Goal: Find contact information

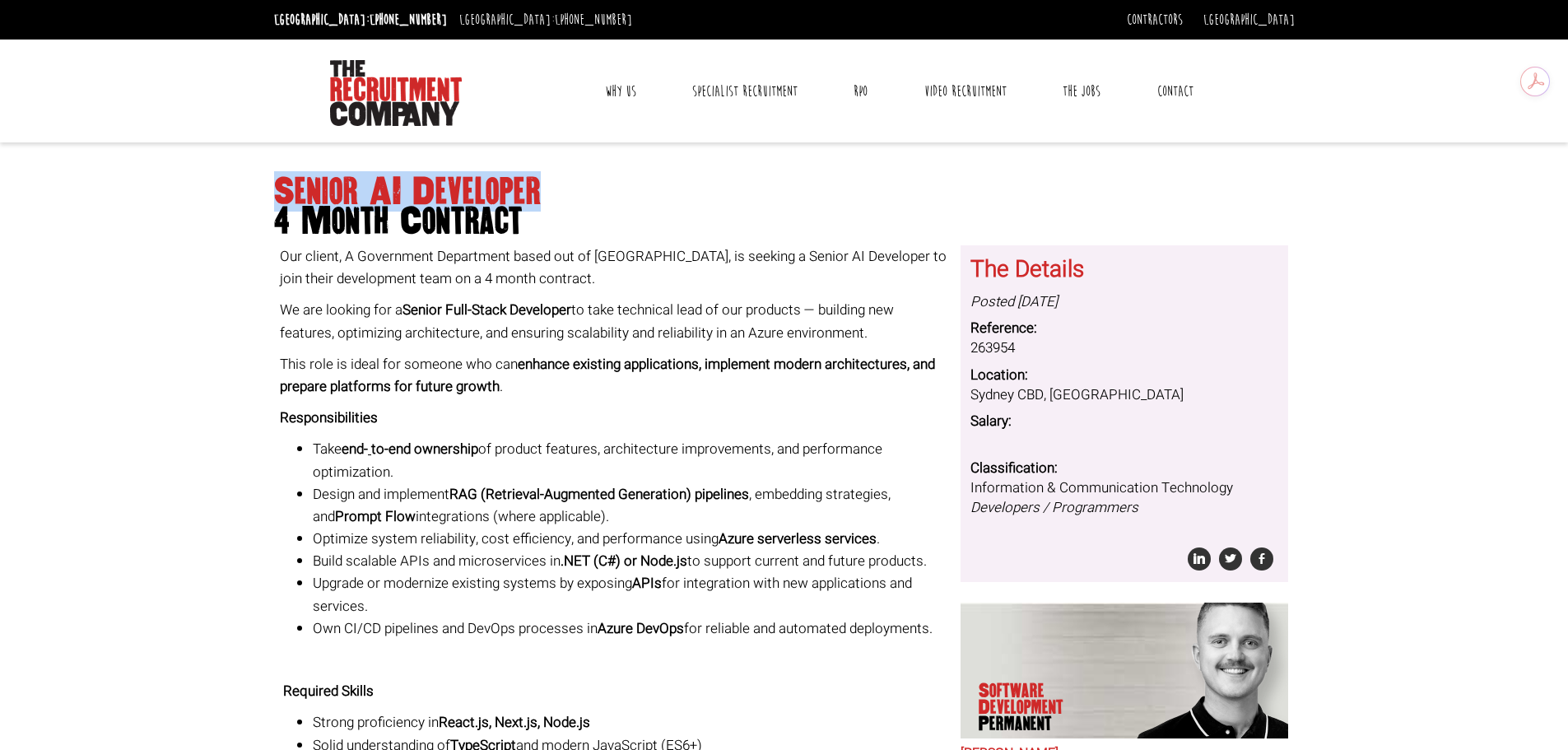
drag, startPoint x: 537, startPoint y: 189, endPoint x: 276, endPoint y: 188, distance: 261.0
click at [276, 188] on h1 "Senior AI Developer 4 Month Contract" at bounding box center [784, 206] width 1021 height 59
click at [274, 199] on h1 "Senior AI Developer 4 Month Contract" at bounding box center [784, 206] width 1021 height 59
drag, startPoint x: 274, startPoint y: 189, endPoint x: 524, endPoint y: 217, distance: 251.6
click at [524, 217] on h1 "Senior AI Developer 4 Month Contract" at bounding box center [784, 206] width 1021 height 59
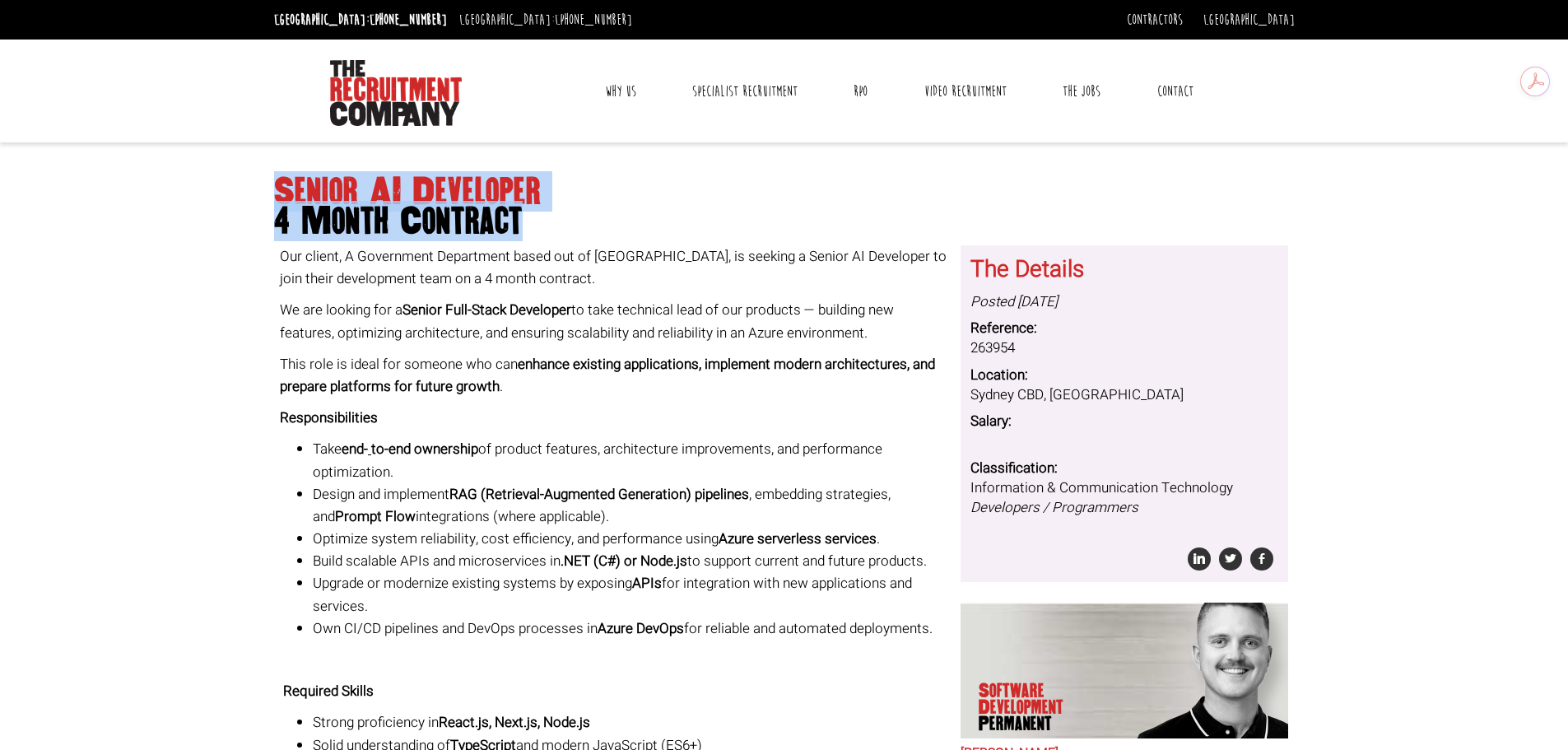
copy h1 "Senior AI Developer 4 Month Contract"
click at [641, 224] on span "4 Month Contract" at bounding box center [784, 221] width 1021 height 29
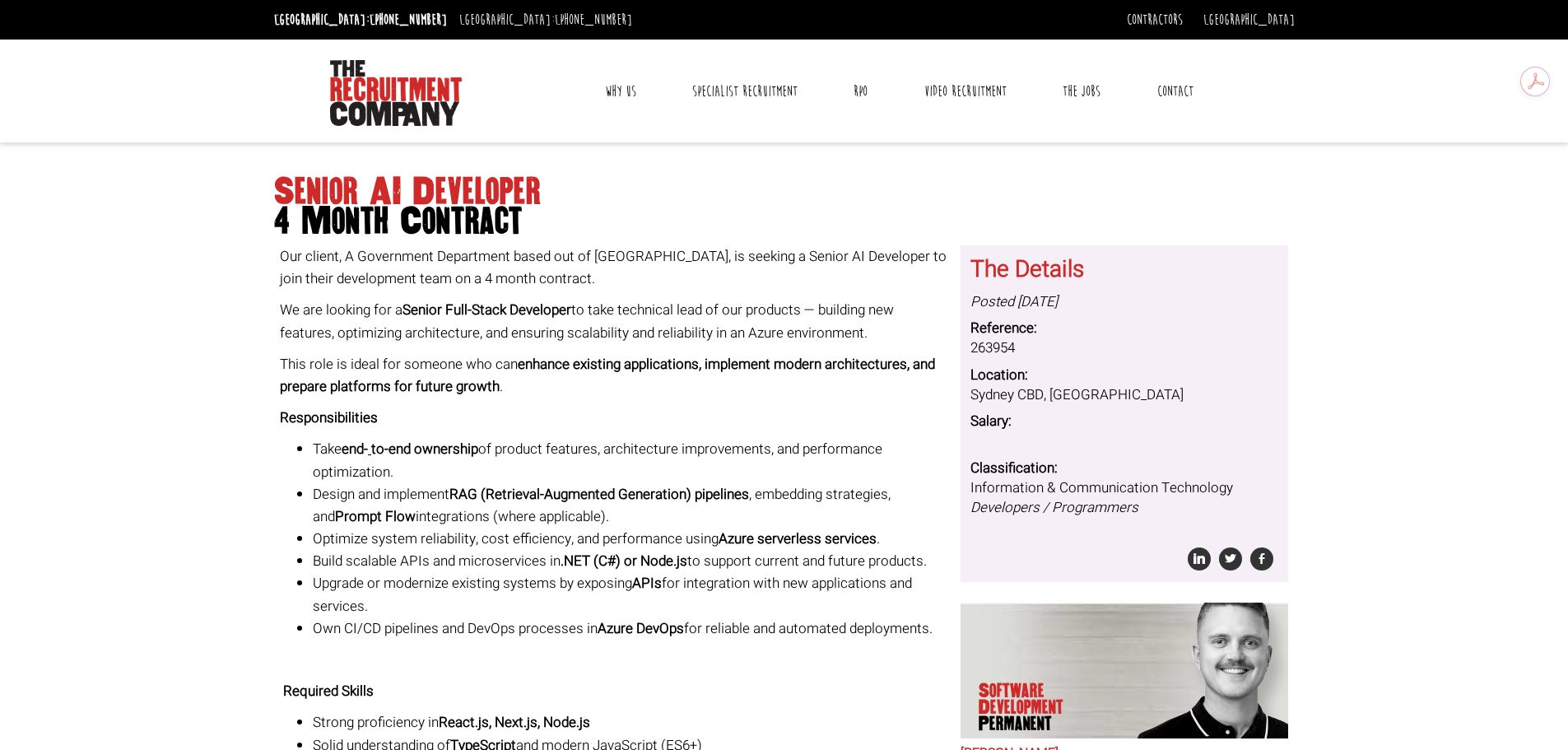
click at [1161, 78] on link "Contact" at bounding box center [1175, 91] width 61 height 41
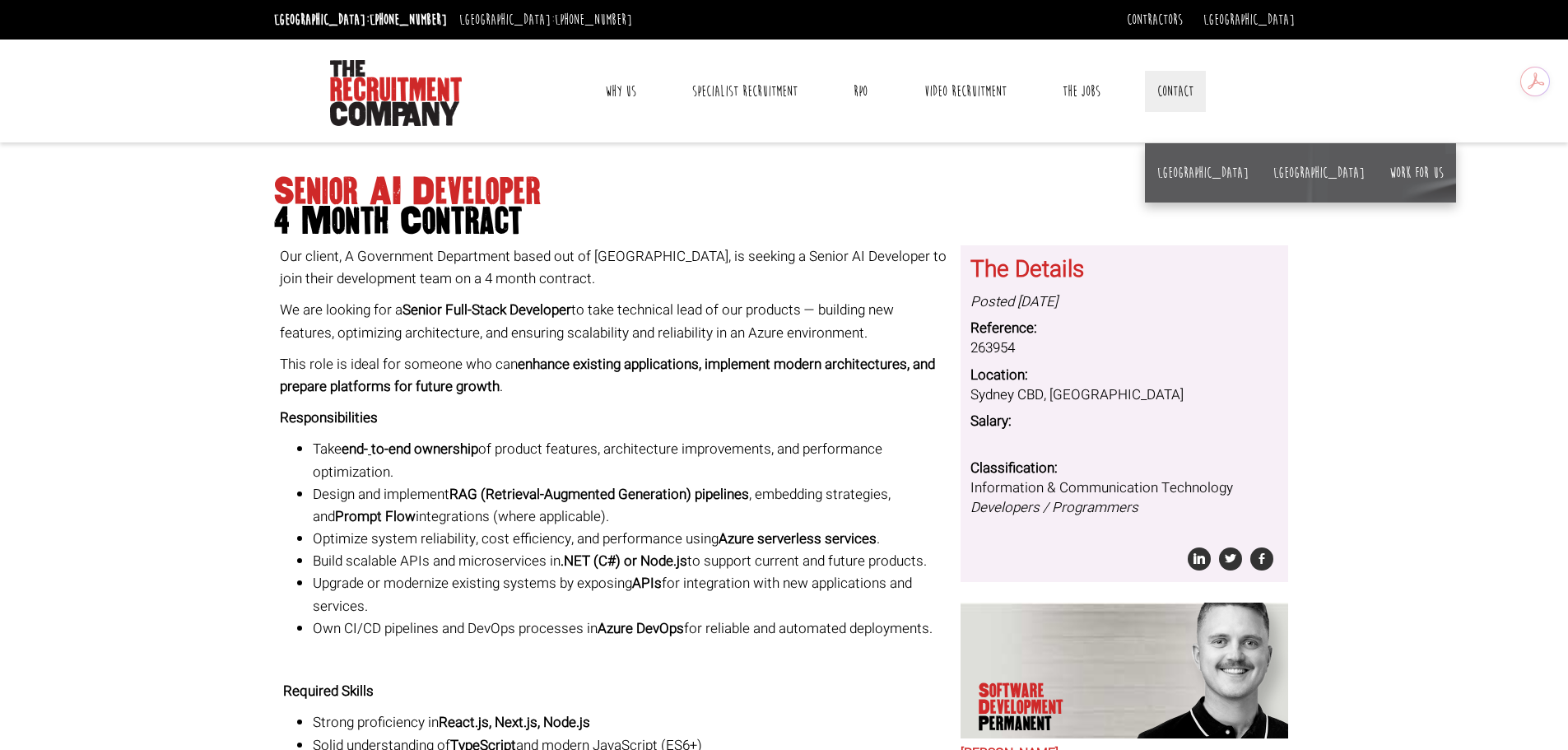
click at [1168, 183] on li "[GEOGRAPHIC_DATA]" at bounding box center [1203, 173] width 116 height 59
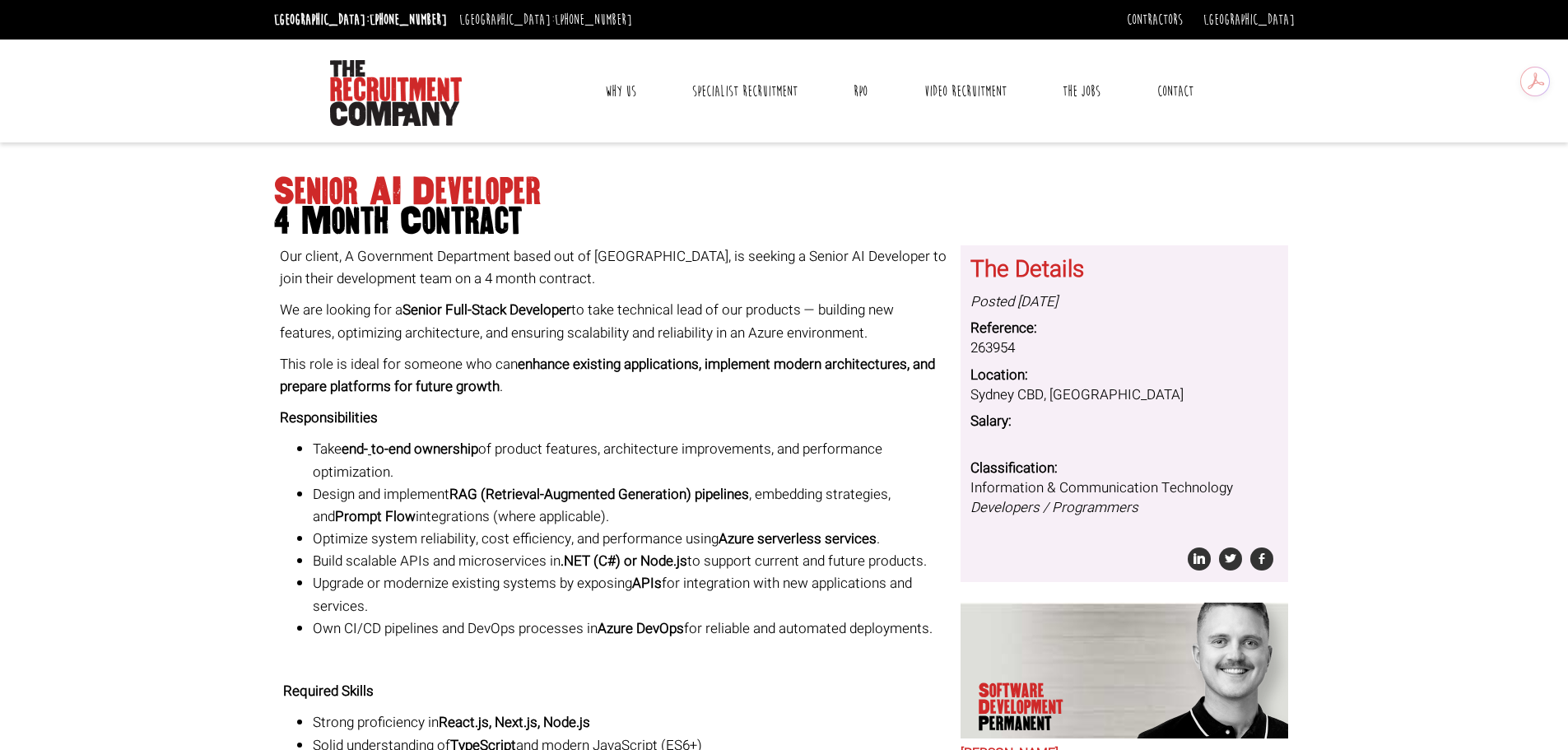
click at [1163, 100] on link "Contact" at bounding box center [1175, 91] width 61 height 41
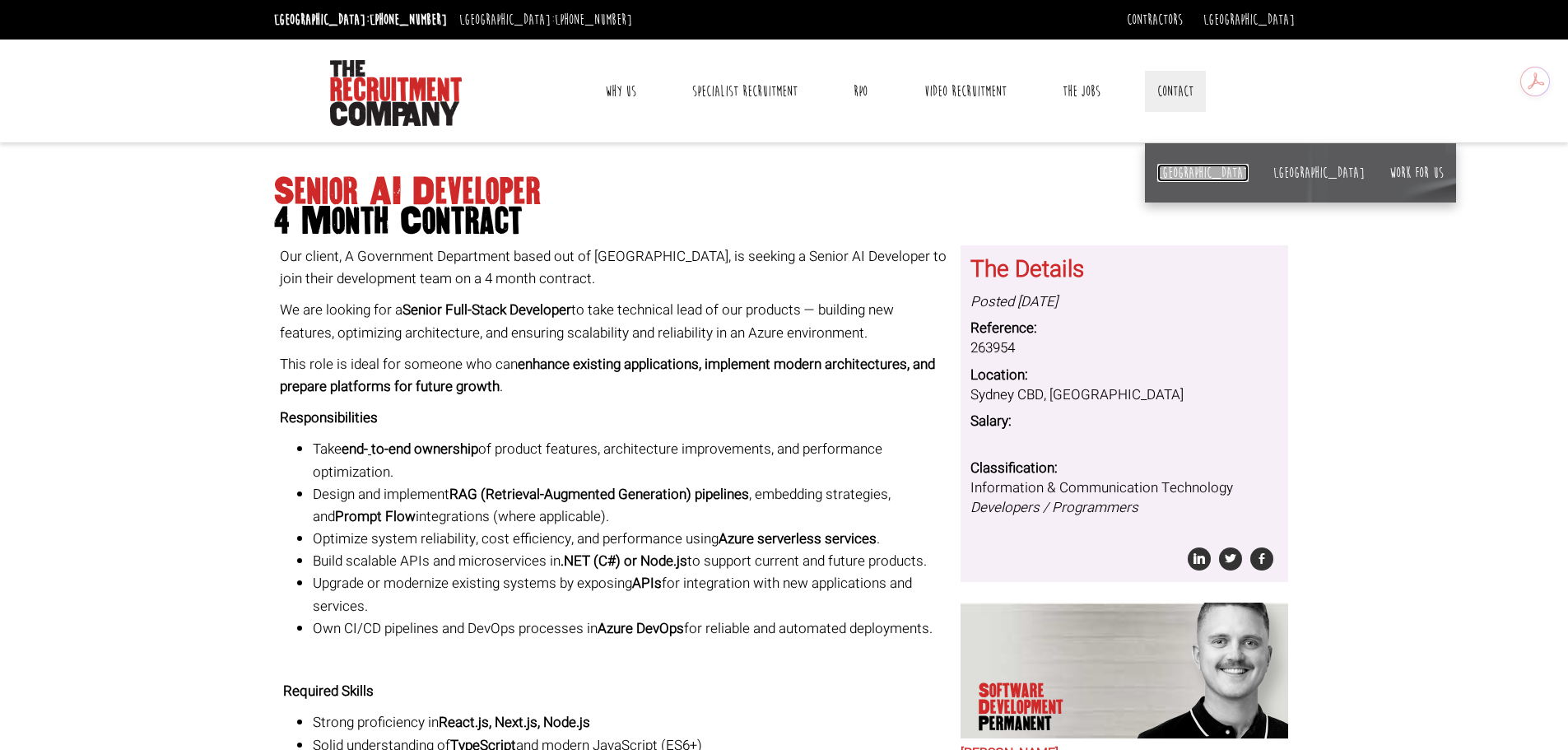
click at [1163, 173] on link "[GEOGRAPHIC_DATA]" at bounding box center [1203, 173] width 91 height 18
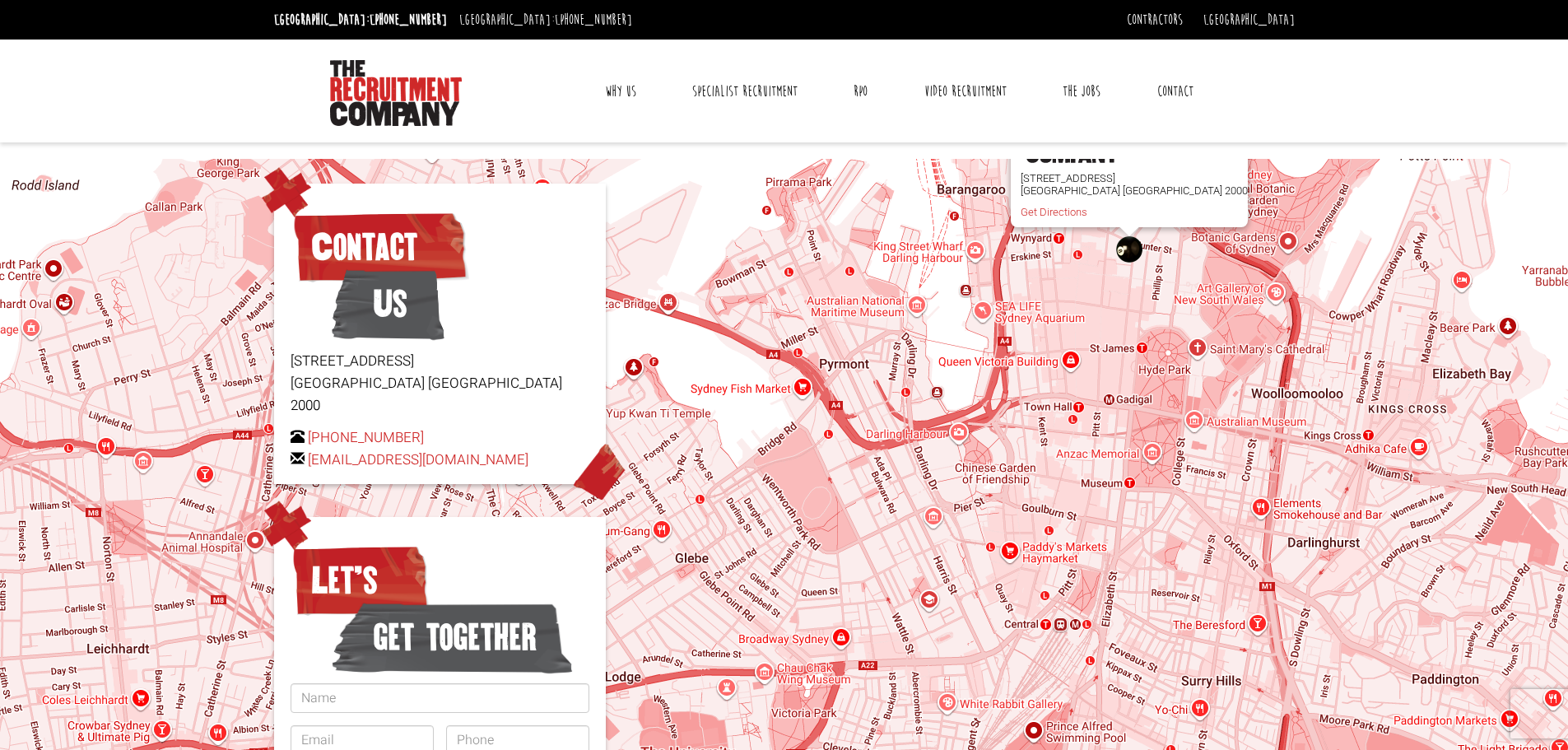
drag, startPoint x: 848, startPoint y: 554, endPoint x: 906, endPoint y: 287, distance: 273.2
click at [906, 287] on div "Level 15, 1 Castlereagh Street Sydney NSW 2000 Get Directions" at bounding box center [784, 513] width 1568 height 708
click at [632, 89] on link "Why Us" at bounding box center [621, 91] width 56 height 41
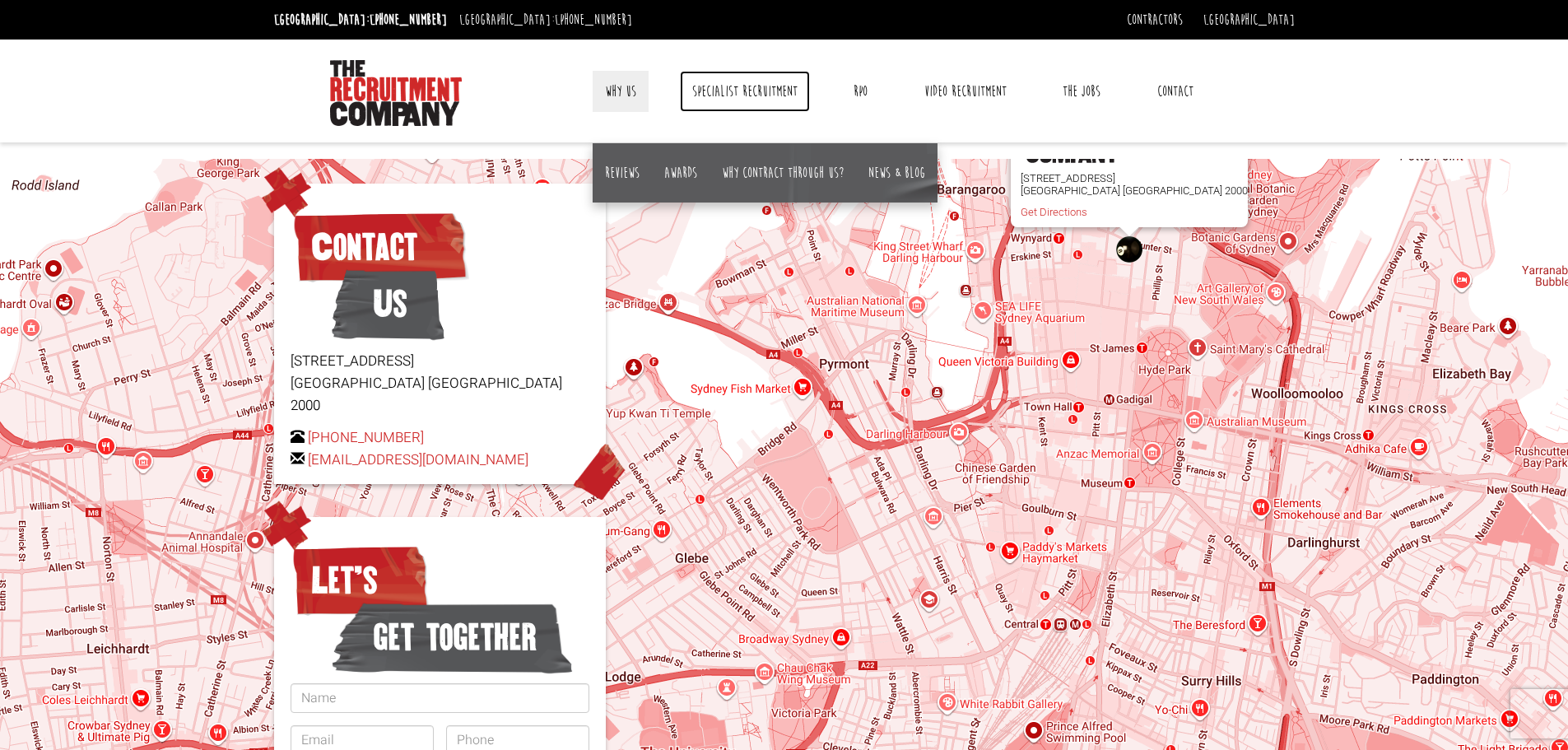
click at [741, 105] on link "Specialist Recruitment" at bounding box center [745, 91] width 130 height 41
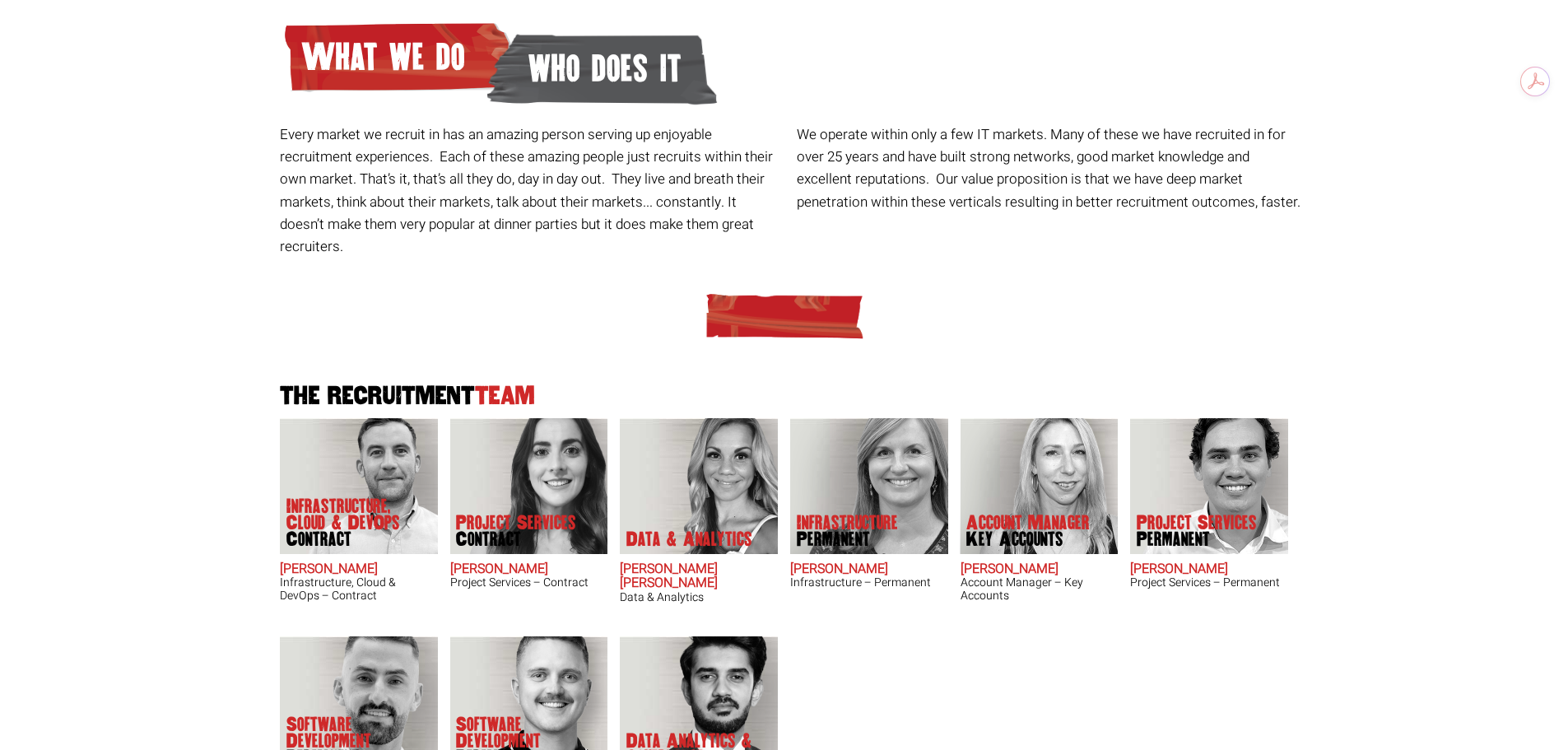
scroll to position [329, 0]
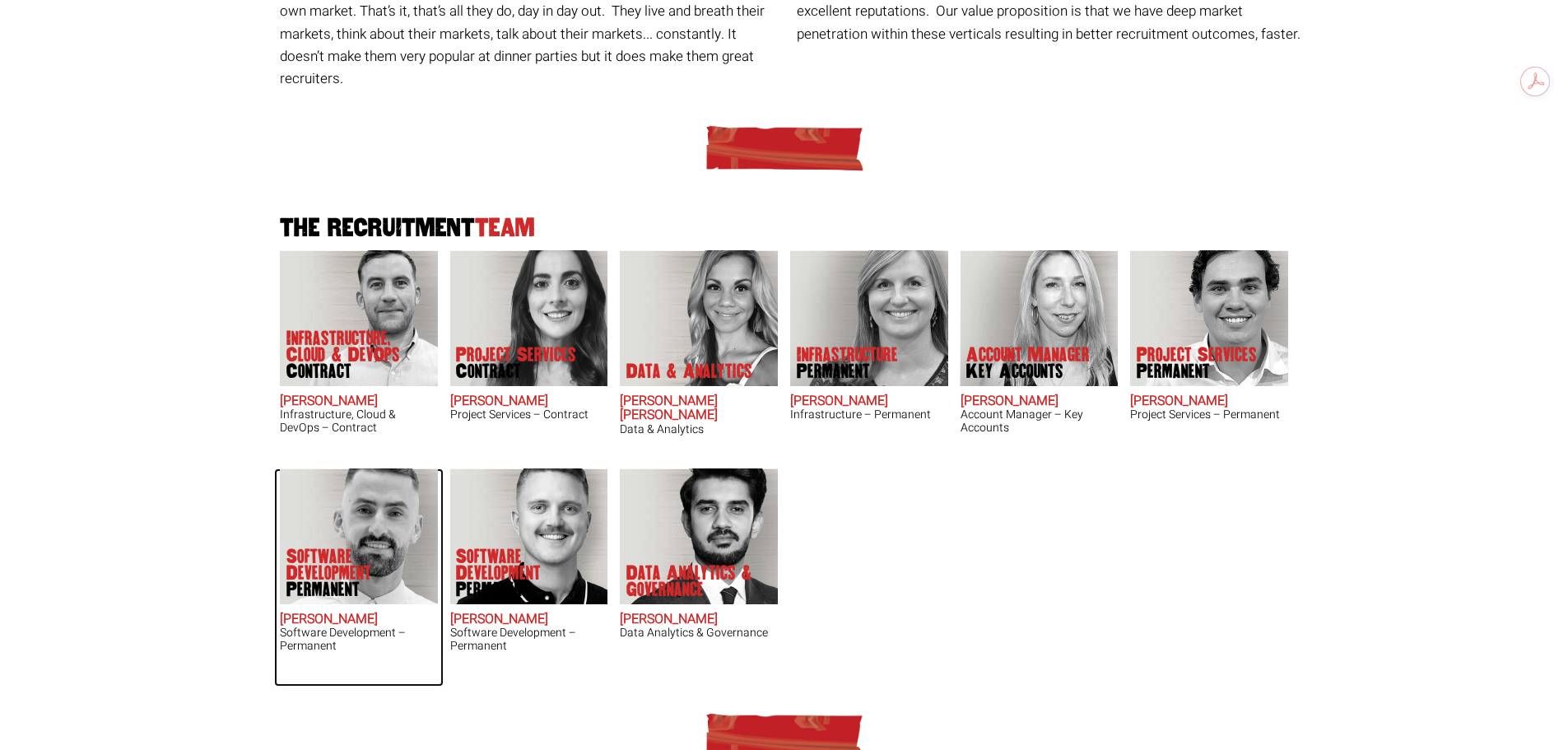
click at [304, 613] on h2 "[PERSON_NAME]" at bounding box center [358, 620] width 158 height 15
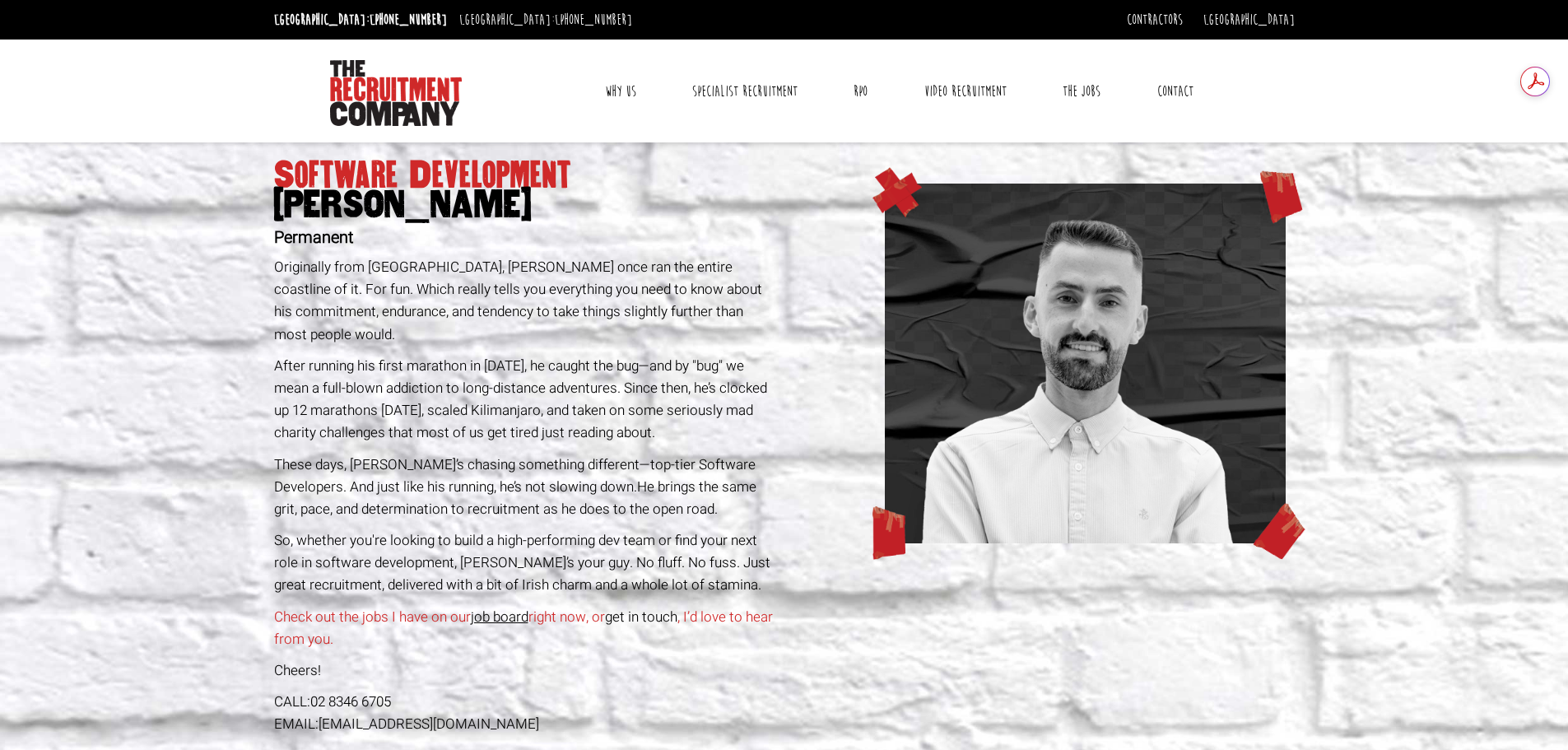
drag, startPoint x: 318, startPoint y: 702, endPoint x: 554, endPoint y: 695, distance: 236.1
click at [554, 713] on div "EMAIL: [PERSON_NAME][EMAIL_ADDRESS][DOMAIN_NAME]" at bounding box center [526, 724] width 505 height 23
copy div "[EMAIL_ADDRESS][DOMAIN_NAME]"
click at [640, 691] on div "CALL: [PHONE_NUMBER]" at bounding box center [526, 702] width 505 height 23
